Goal: Task Accomplishment & Management: Manage account settings

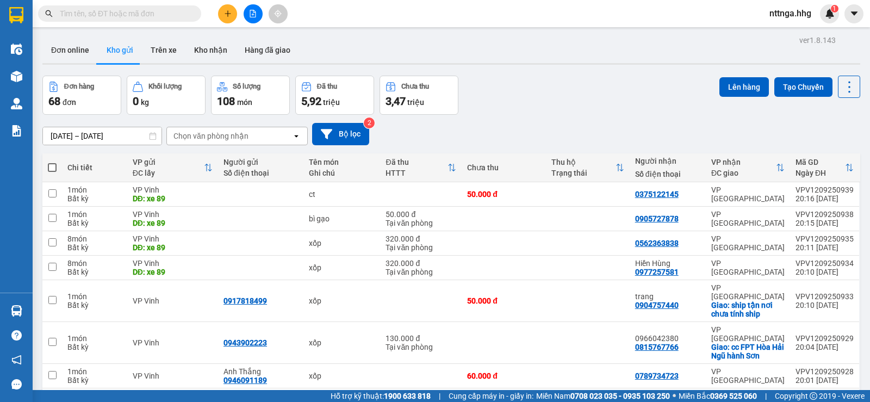
click at [774, 13] on span "nttnga.hhg" at bounding box center [790, 14] width 59 height 14
click at [776, 34] on li "Đăng xuất" at bounding box center [794, 33] width 70 height 17
